Goal: Browse casually

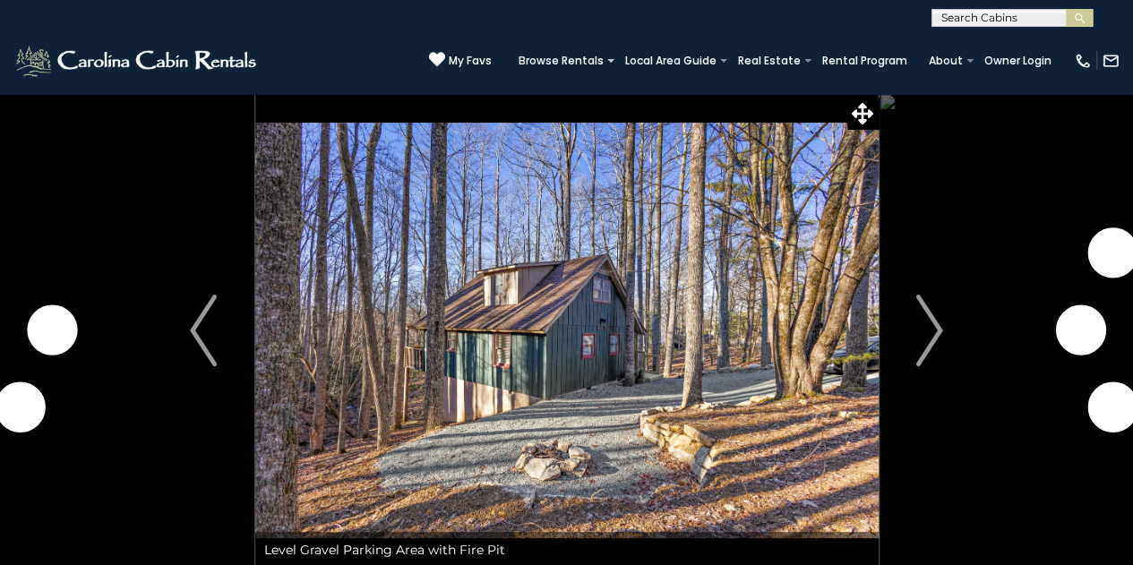
click at [591, 330] on img at bounding box center [566, 330] width 623 height 475
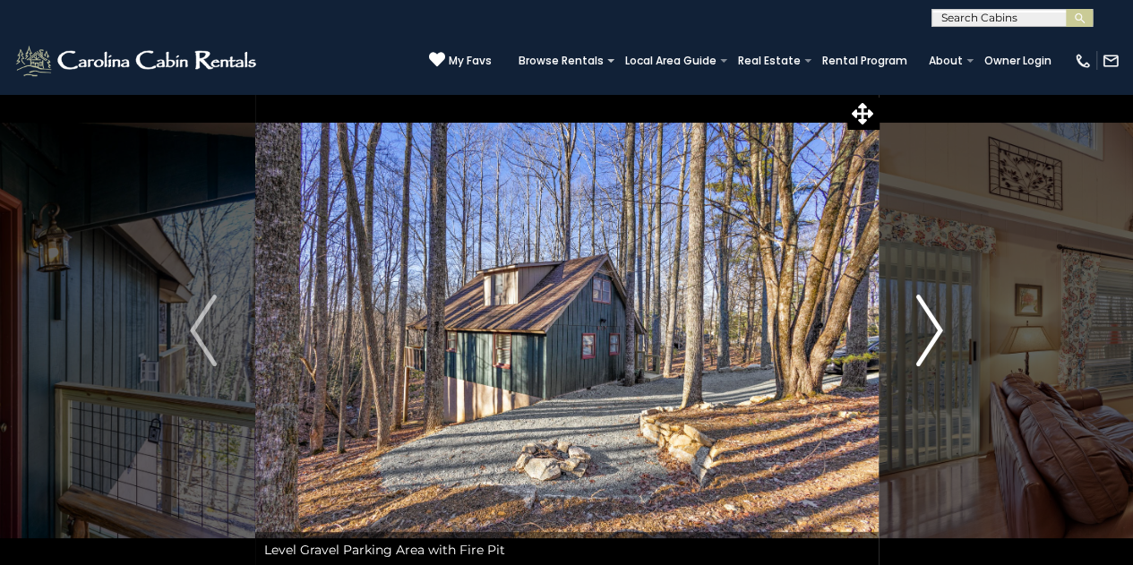
click at [934, 325] on img "Next" at bounding box center [929, 331] width 27 height 72
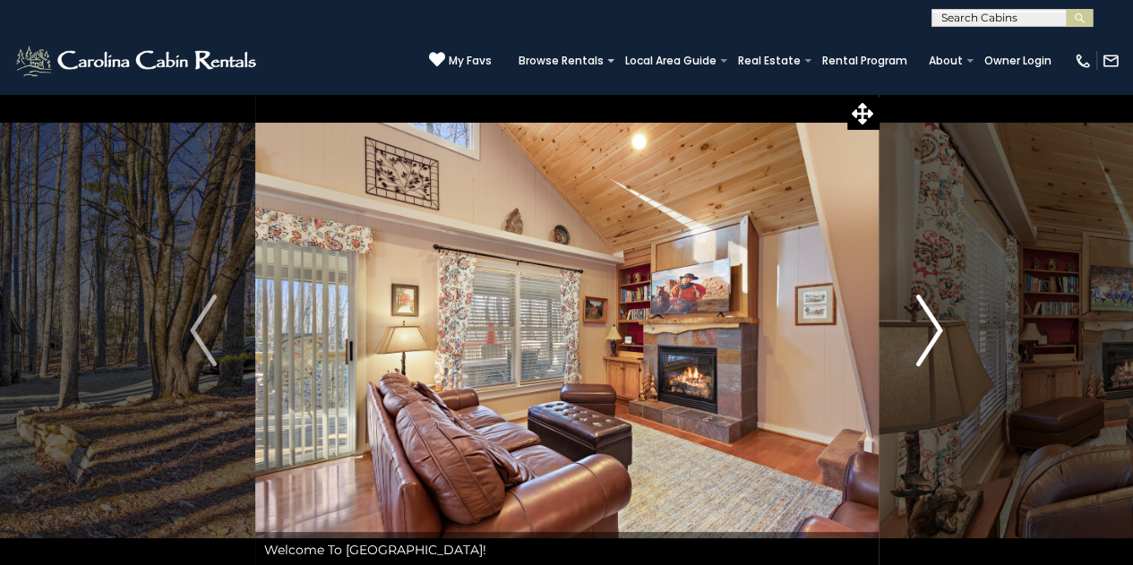
click at [934, 325] on img "Next" at bounding box center [929, 331] width 27 height 72
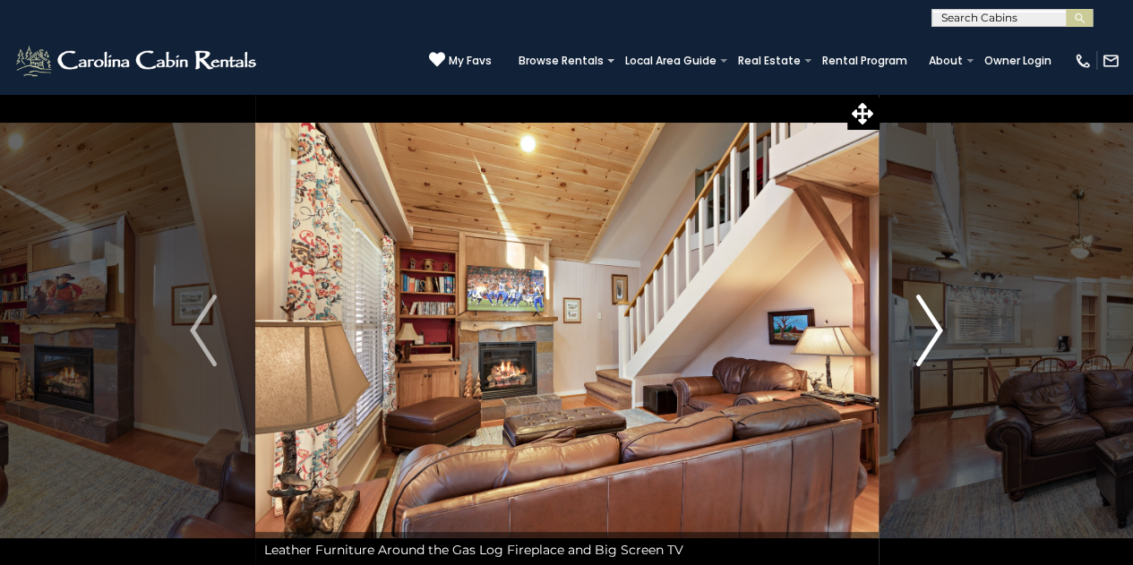
click at [934, 325] on img "Next" at bounding box center [929, 331] width 27 height 72
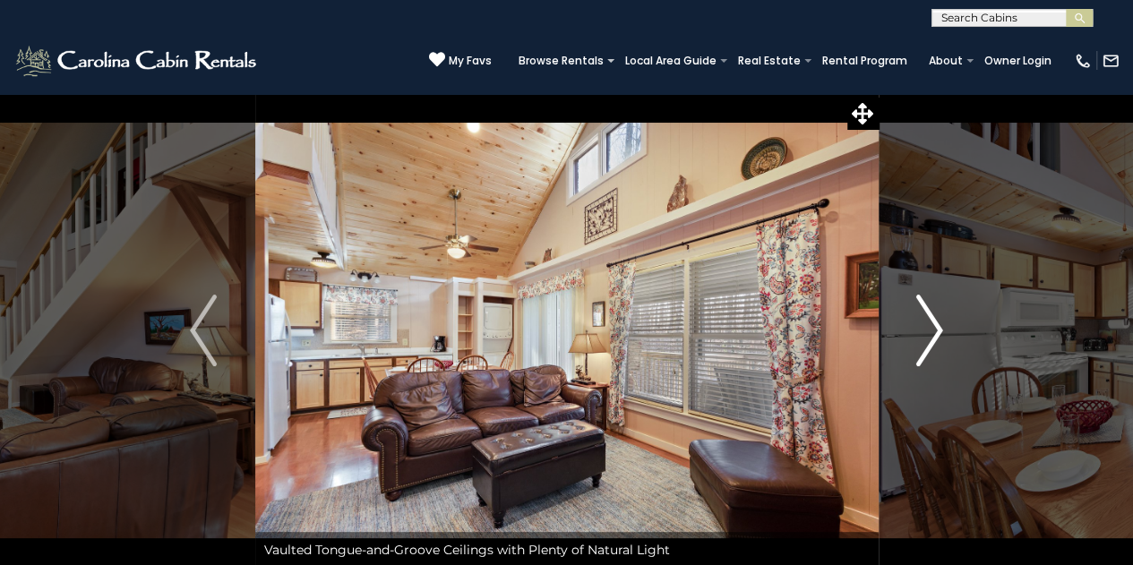
click at [934, 325] on img "Next" at bounding box center [929, 331] width 27 height 72
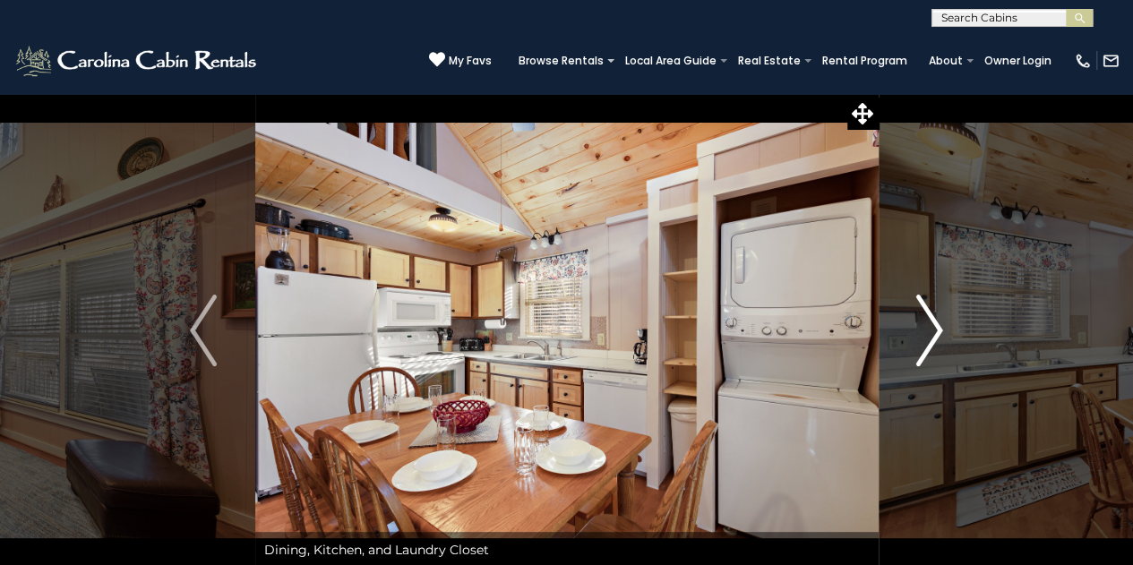
click at [934, 325] on img "Next" at bounding box center [929, 331] width 27 height 72
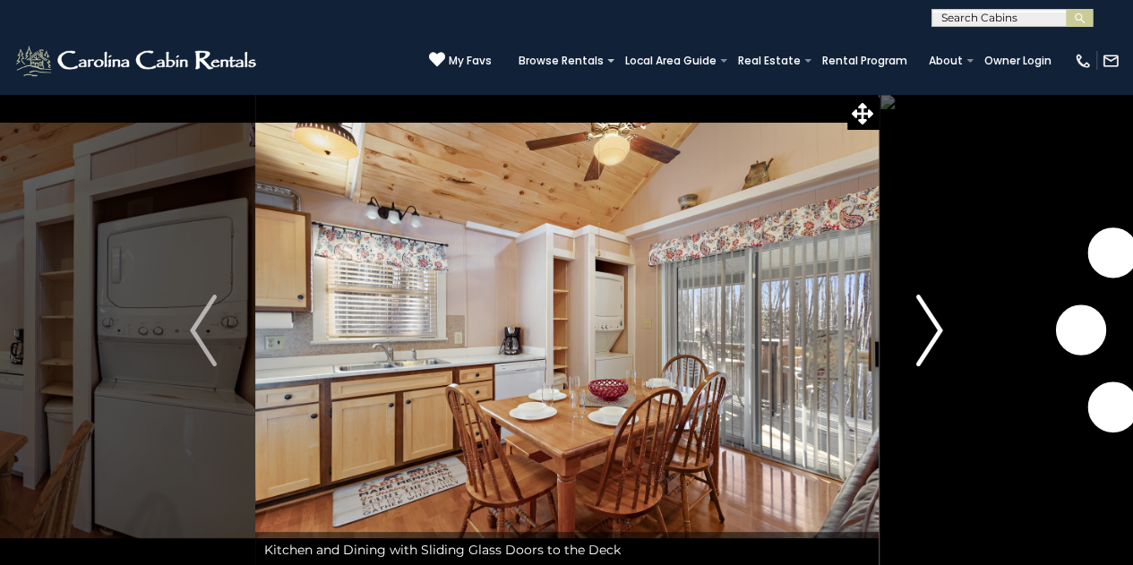
click at [934, 325] on img "Next" at bounding box center [929, 331] width 27 height 72
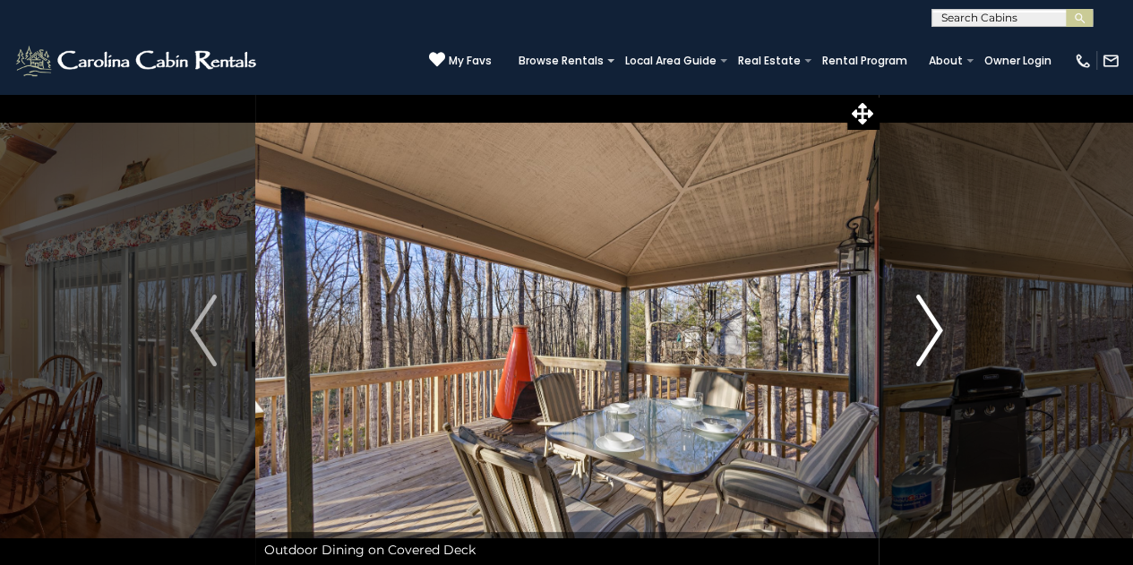
click at [934, 325] on img "Next" at bounding box center [929, 331] width 27 height 72
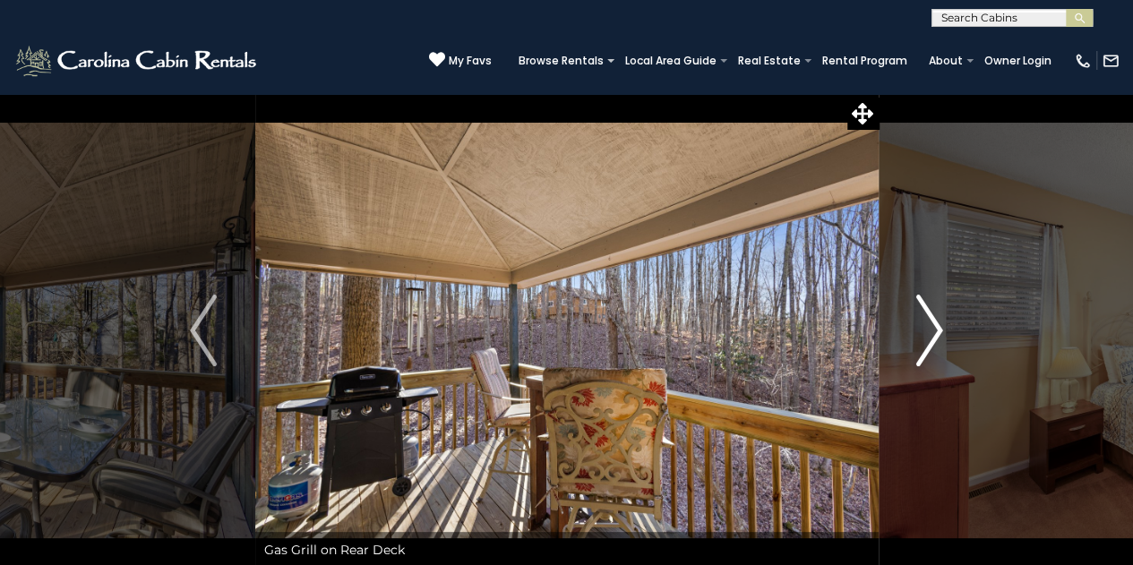
click at [934, 326] on img "Next" at bounding box center [929, 331] width 27 height 72
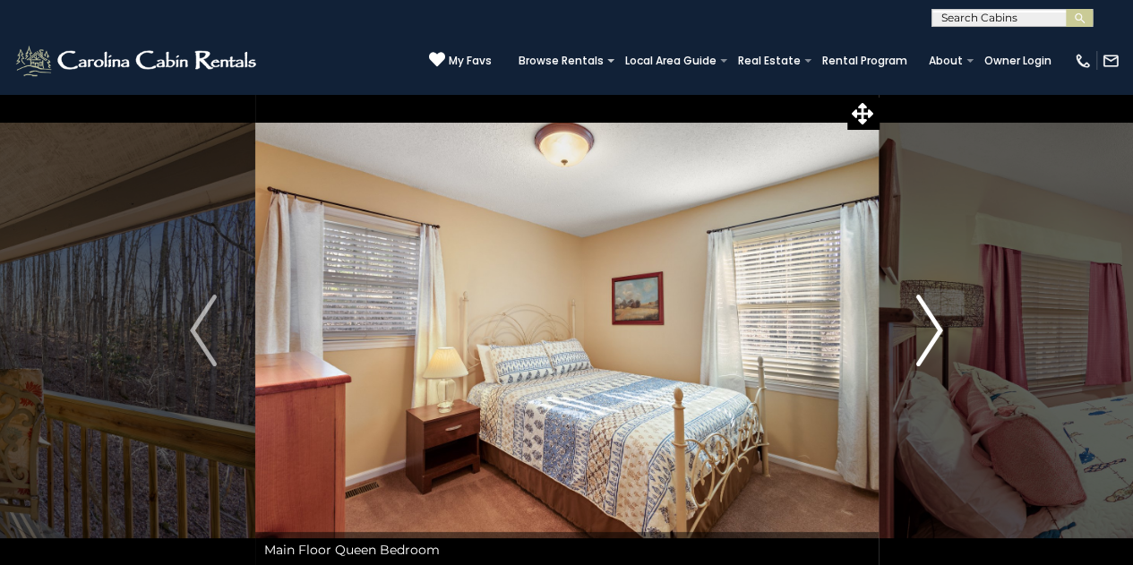
click at [934, 326] on img "Next" at bounding box center [929, 331] width 27 height 72
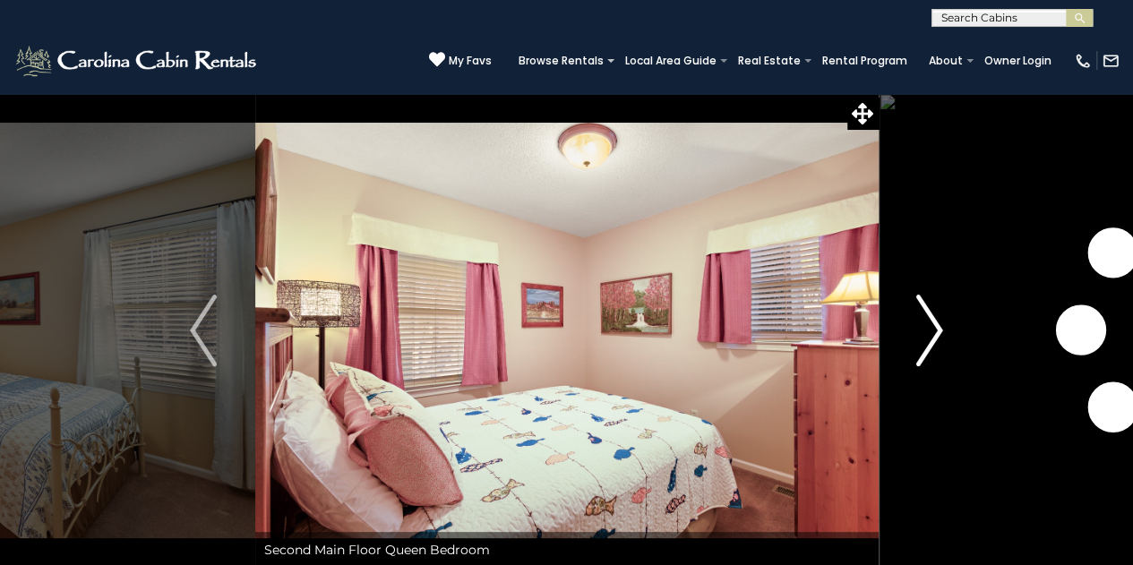
click at [934, 326] on img "Next" at bounding box center [929, 331] width 27 height 72
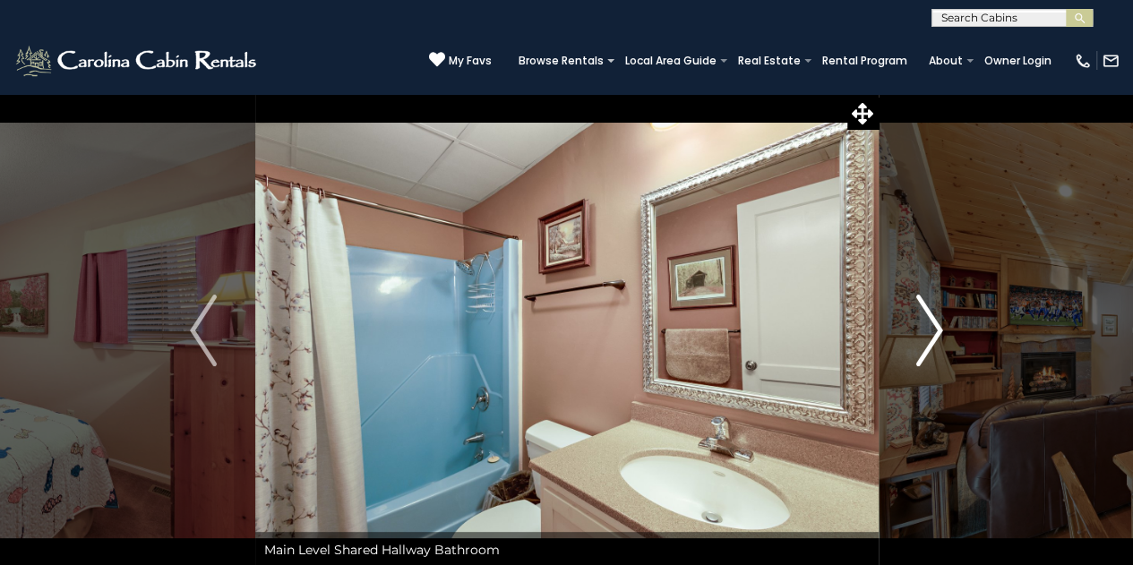
click at [934, 326] on img "Next" at bounding box center [929, 331] width 27 height 72
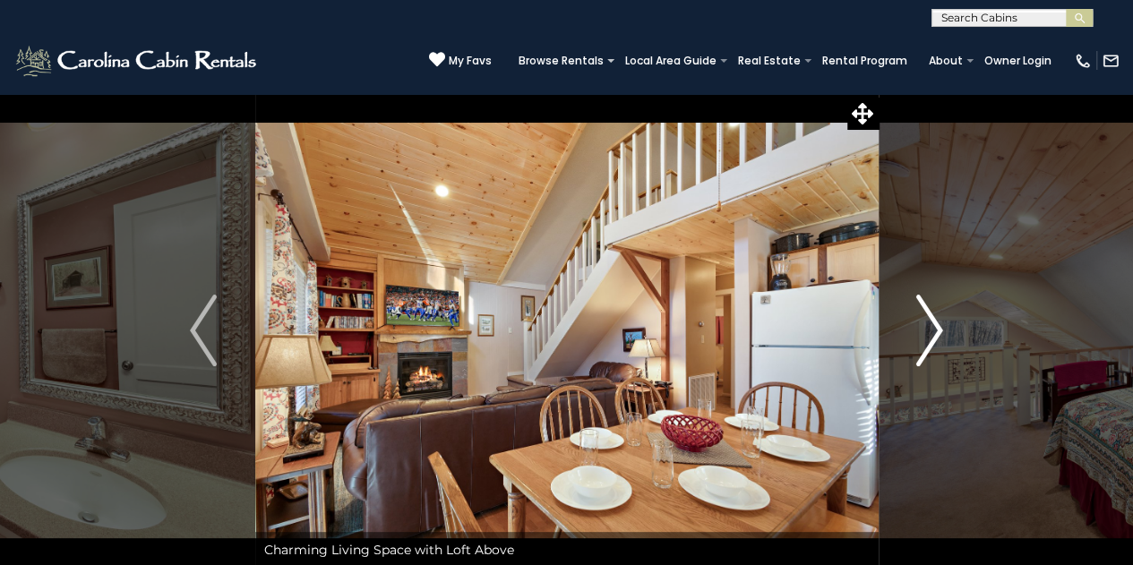
click at [934, 325] on img "Next" at bounding box center [929, 331] width 27 height 72
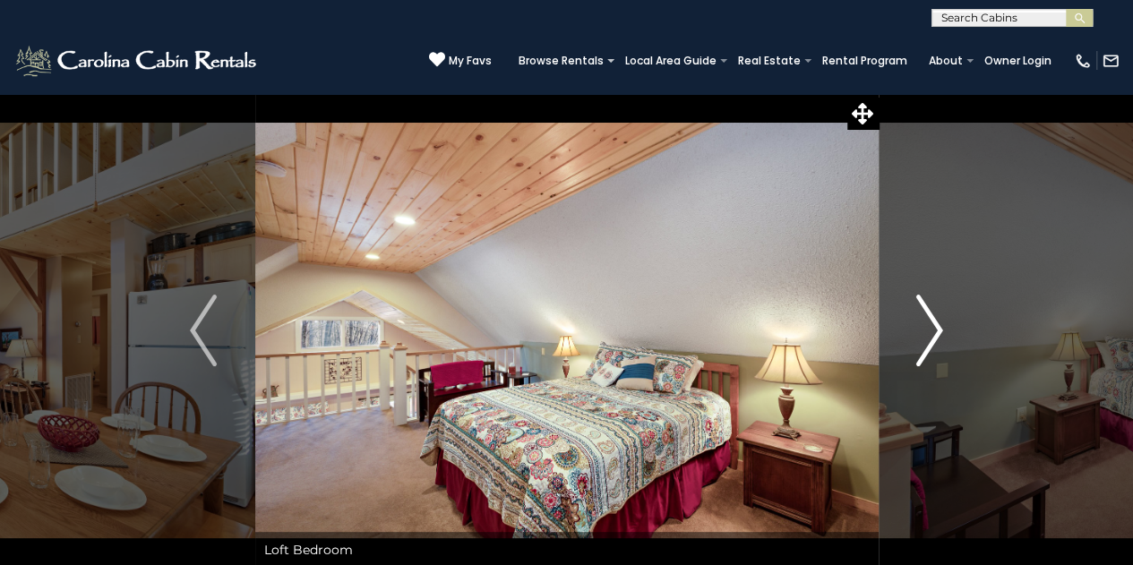
click at [934, 325] on img "Next" at bounding box center [929, 331] width 27 height 72
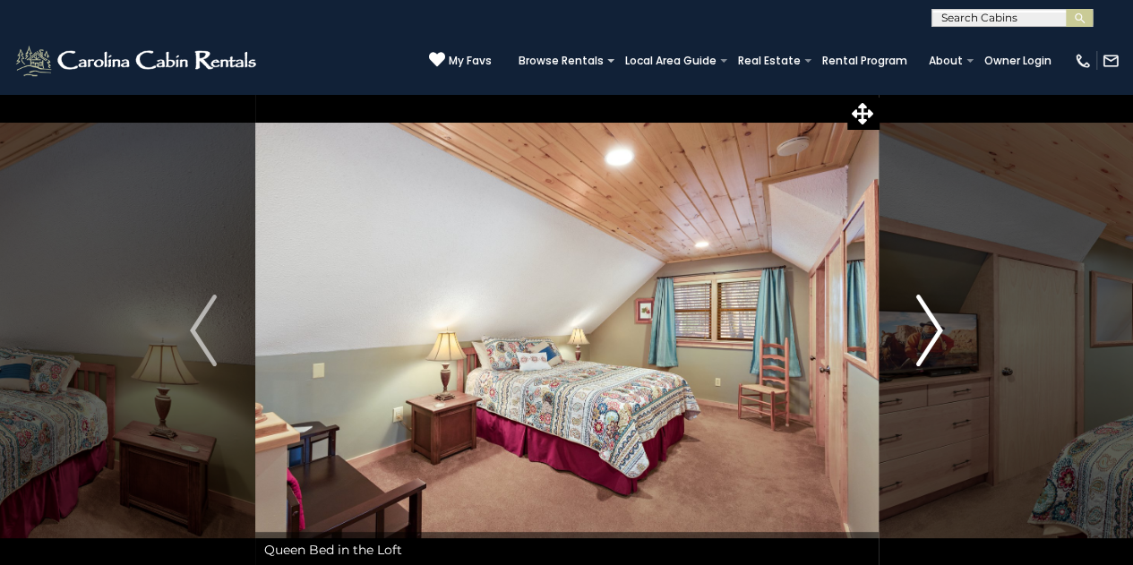
click at [934, 325] on img "Next" at bounding box center [929, 331] width 27 height 72
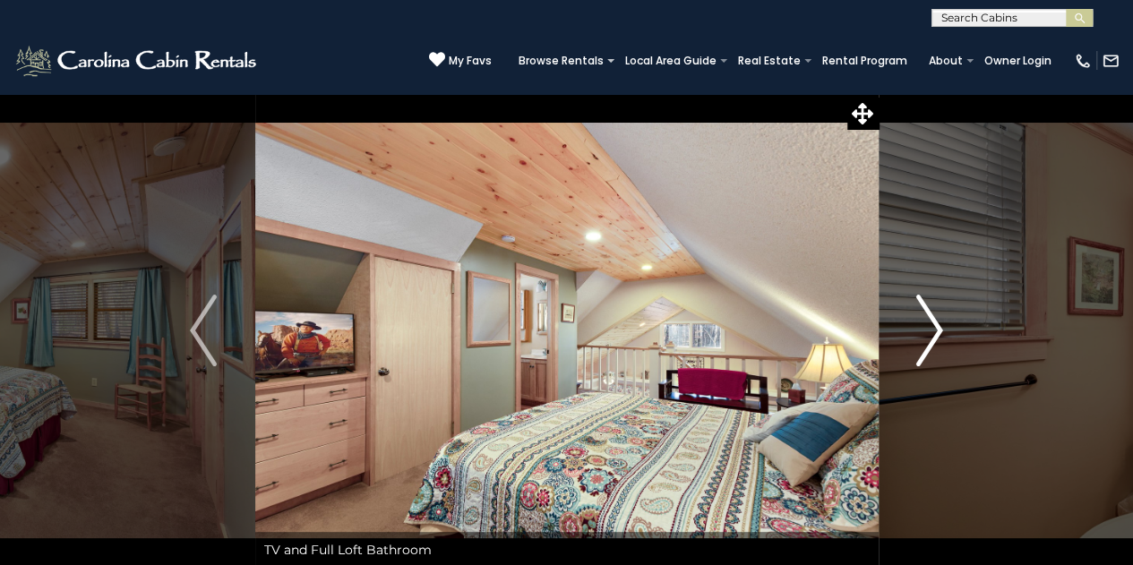
click at [934, 325] on img "Next" at bounding box center [929, 331] width 27 height 72
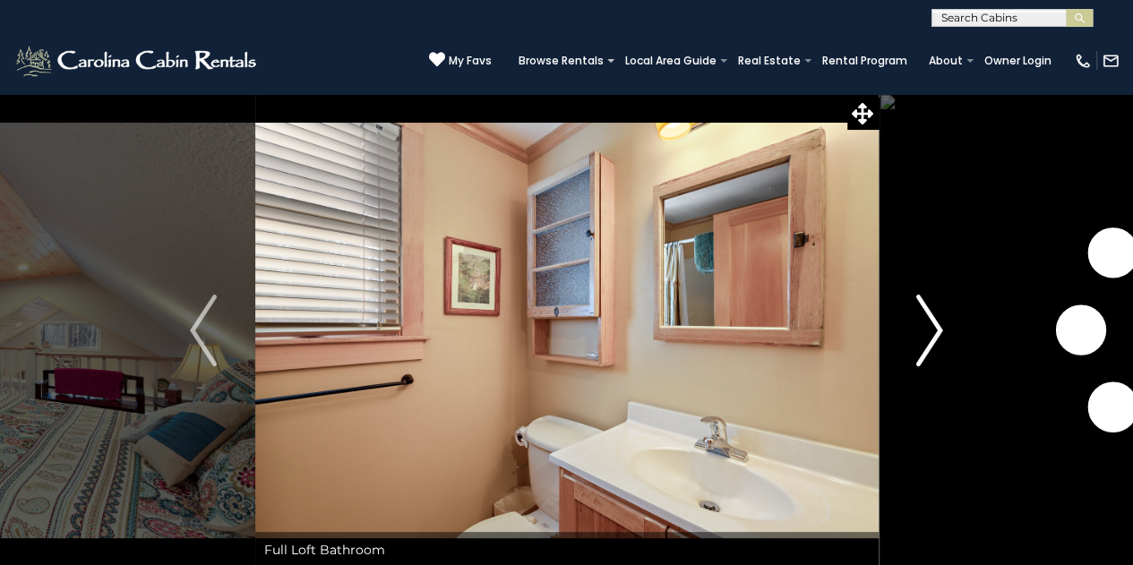
click at [934, 325] on img "Next" at bounding box center [929, 331] width 27 height 72
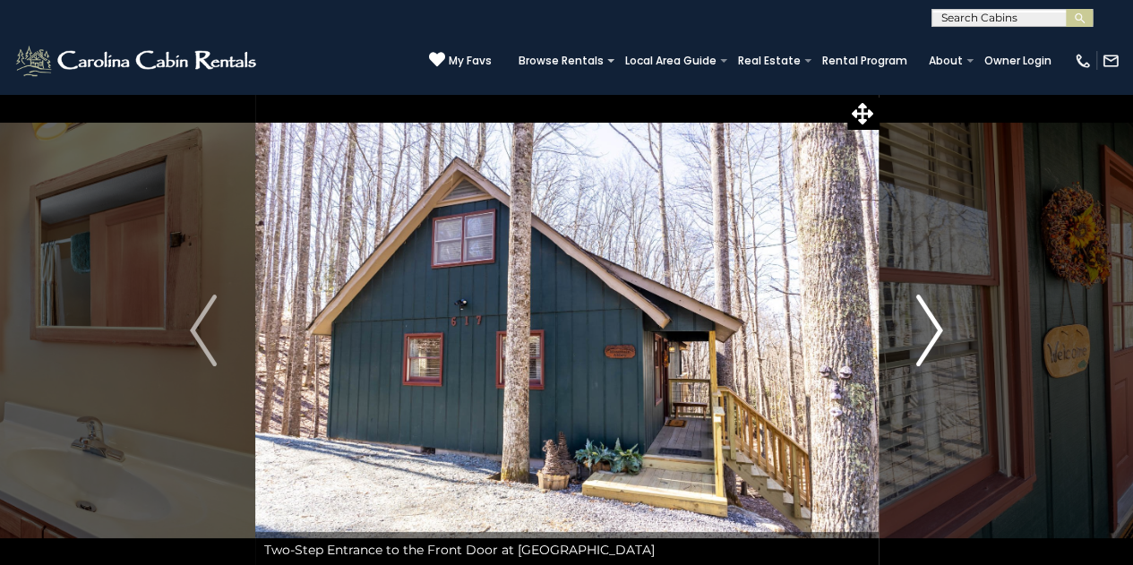
click at [937, 332] on img "Next" at bounding box center [929, 331] width 27 height 72
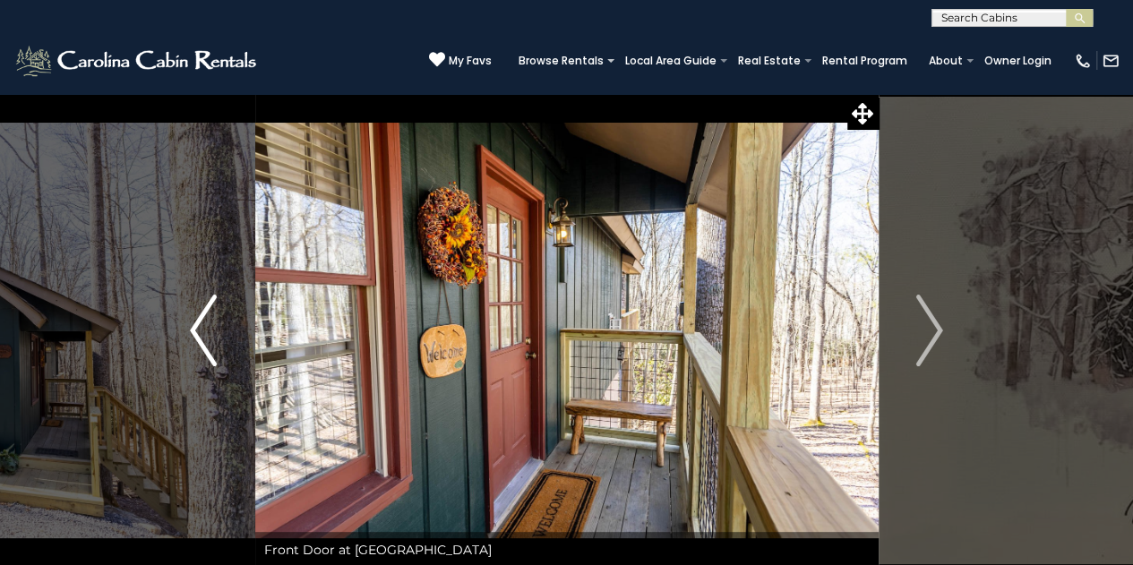
click at [188, 329] on button "Previous" at bounding box center [203, 330] width 103 height 475
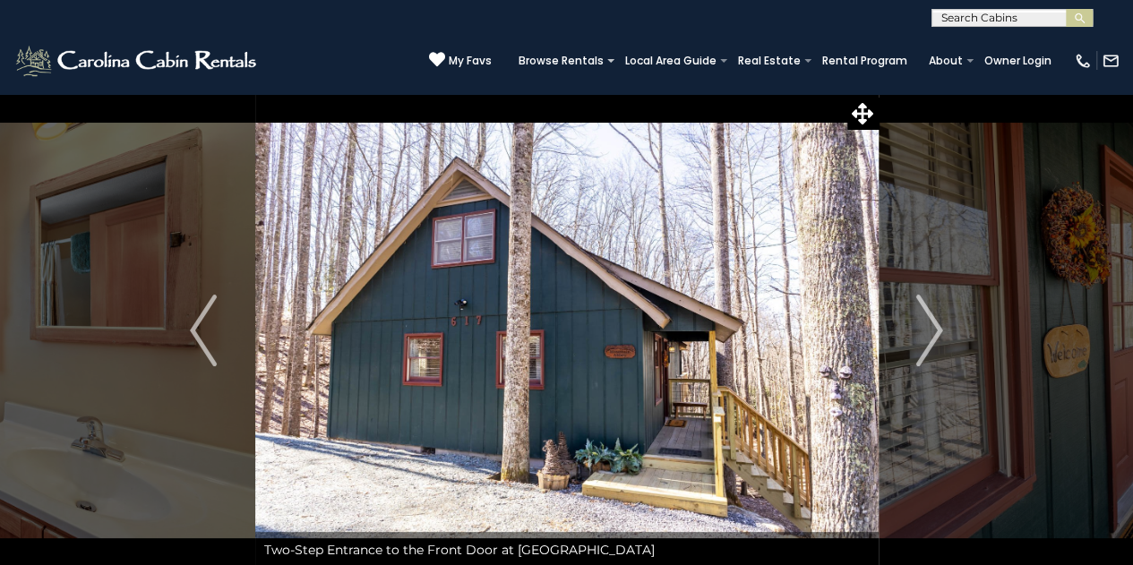
click at [553, 343] on img at bounding box center [566, 330] width 623 height 475
